Goal: Download file/media

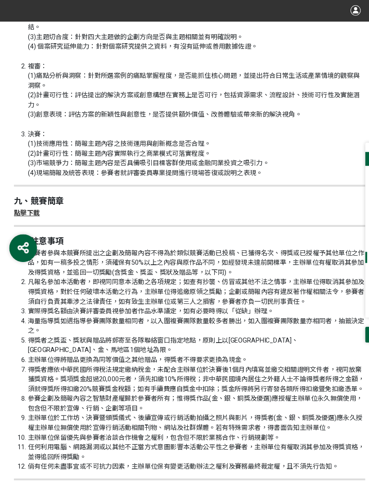
scroll to position [1901, 0]
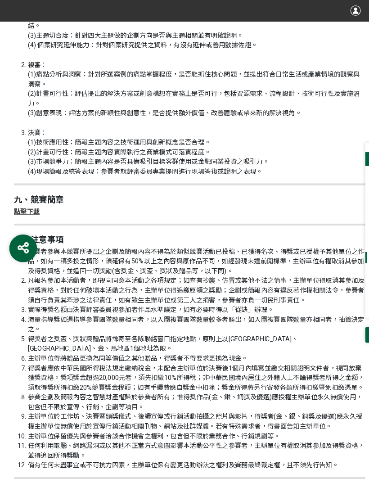
click at [27, 203] on strong "點擊下載" at bounding box center [25, 205] width 25 height 7
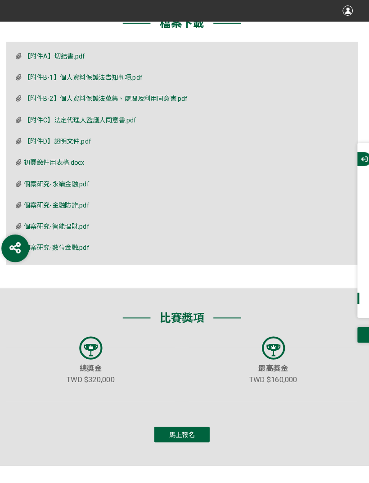
scroll to position [2488, 0]
click at [23, 175] on icon at bounding box center [25, 178] width 5 height 6
click at [52, 175] on span "個案研究-永續金融.pdf" at bounding box center [63, 178] width 64 height 7
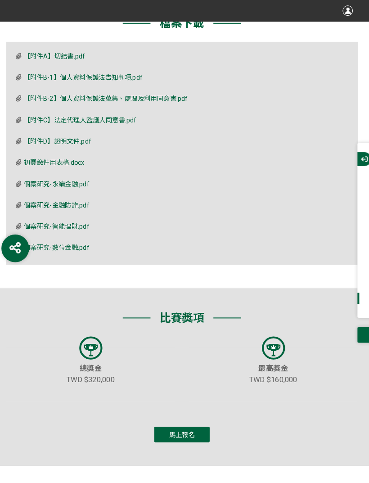
click at [23, 196] on icon at bounding box center [25, 199] width 5 height 6
click at [37, 196] on span "個案研究-金融防詐.pdf" at bounding box center [63, 199] width 64 height 7
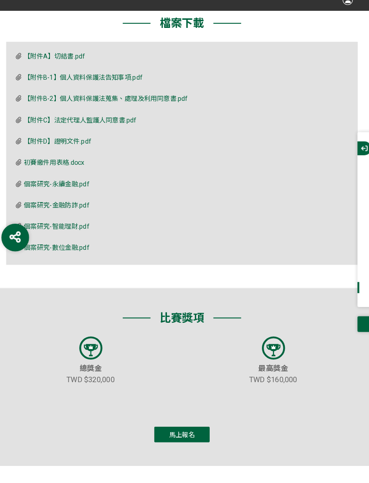
click at [23, 222] on div "個案研究-智能理財.pdf" at bounding box center [184, 231] width 323 height 18
click at [47, 227] on span "個案研究-智能理財.pdf" at bounding box center [63, 230] width 64 height 7
click at [56, 248] on span "個案研究-數位金融.pdf" at bounding box center [63, 251] width 64 height 7
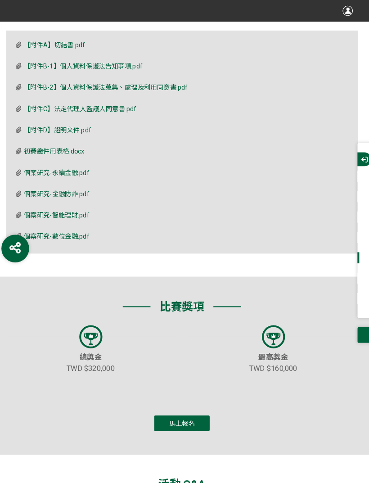
scroll to position [2479, 0]
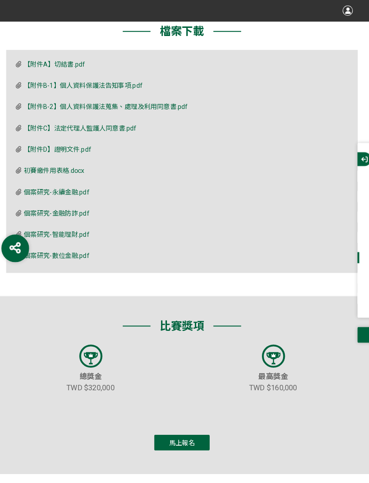
click at [31, 162] on span "初賽繳件用表格.docx" at bounding box center [60, 165] width 59 height 7
